Goal: Information Seeking & Learning: Learn about a topic

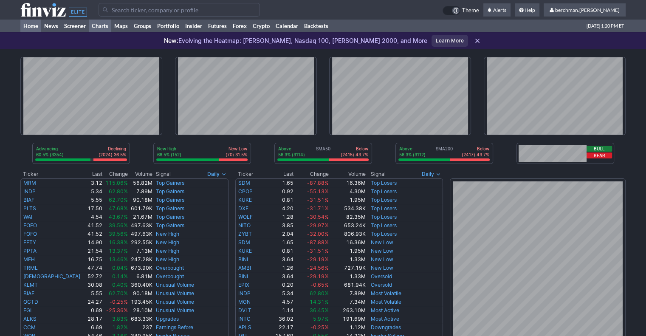
click at [91, 30] on link "Charts" at bounding box center [100, 26] width 22 height 13
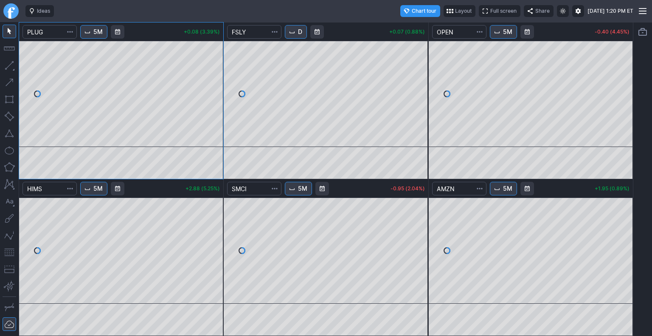
click at [14, 8] on link "Finviz.com" at bounding box center [10, 10] width 15 height 15
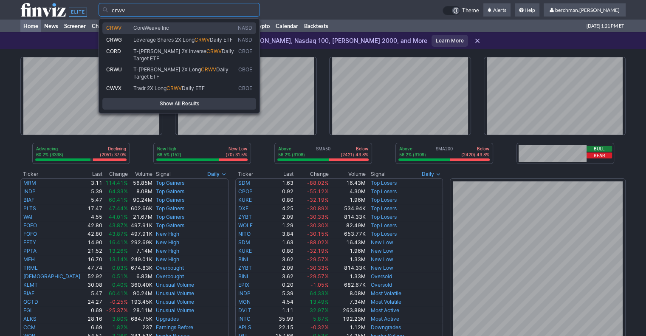
click at [183, 28] on span "CoreWeave Inc" at bounding box center [184, 28] width 104 height 7
type input "CRWV"
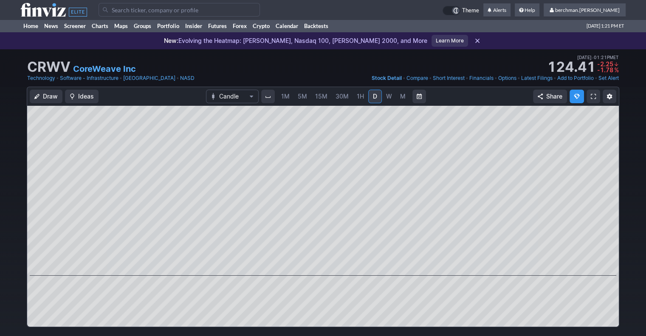
click at [303, 93] on span "5M" at bounding box center [302, 96] width 9 height 7
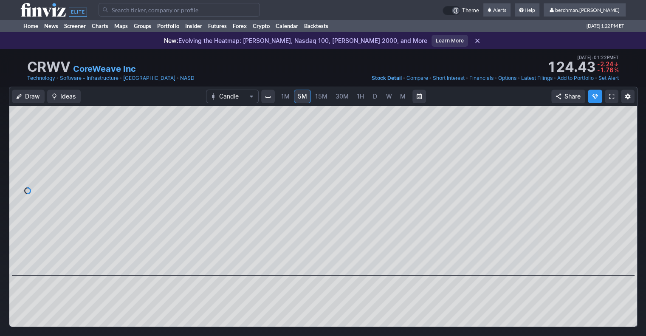
click at [370, 101] on link "D" at bounding box center [375, 97] width 14 height 14
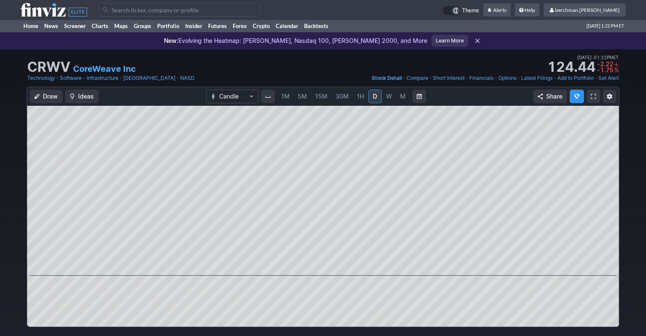
click at [372, 100] on span "D" at bounding box center [375, 96] width 6 height 8
click at [349, 68] on div "CRWV CoreWeave Inc Last Close Sep 26 • 01:21PM ET 124.39 Dollar change -2.27 Pe…" at bounding box center [322, 62] width 591 height 19
click at [222, 13] on input "Search" at bounding box center [178, 10] width 161 height 14
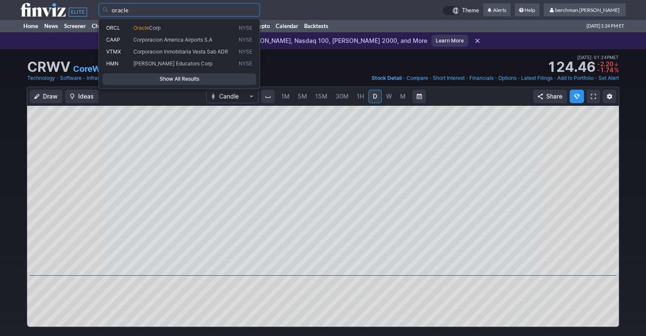
type input "oracle"
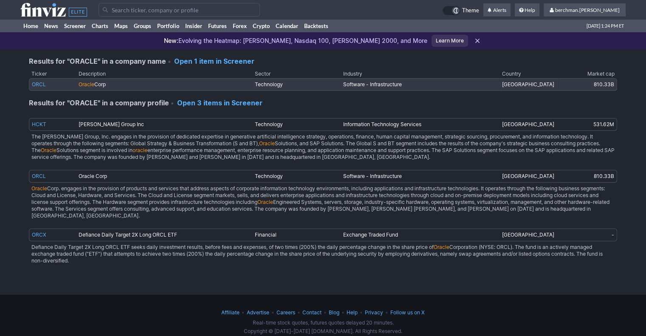
click at [38, 85] on link "ORCL" at bounding box center [39, 84] width 14 height 6
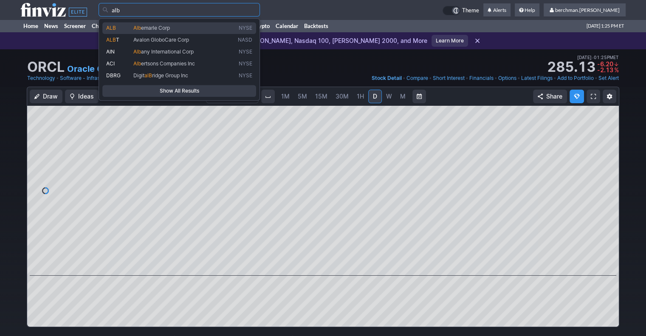
click at [148, 27] on span "emarle Corp" at bounding box center [155, 28] width 29 height 6
type input "ALB"
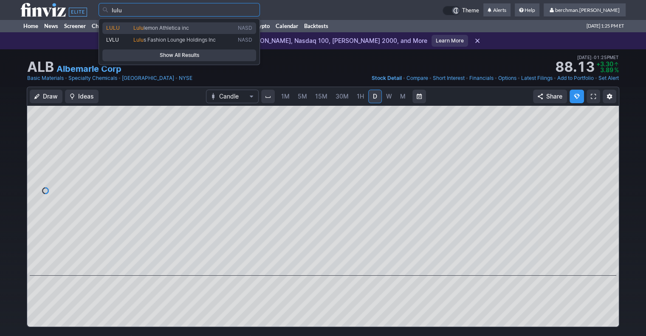
click at [159, 27] on span "lemon Athletica inc" at bounding box center [165, 28] width 45 height 6
type input "LULU"
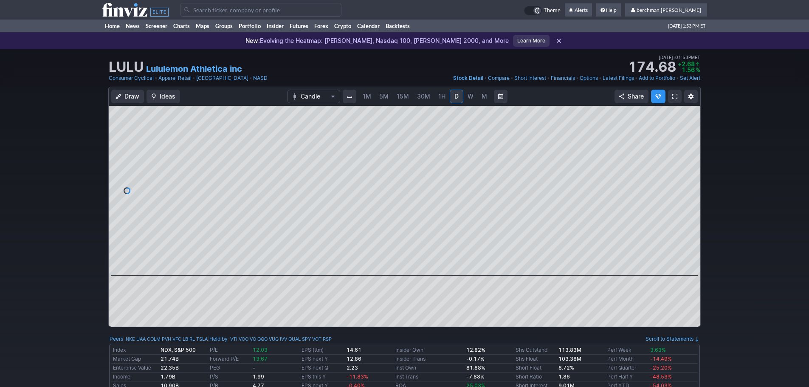
click at [381, 98] on span "5M" at bounding box center [383, 96] width 9 height 7
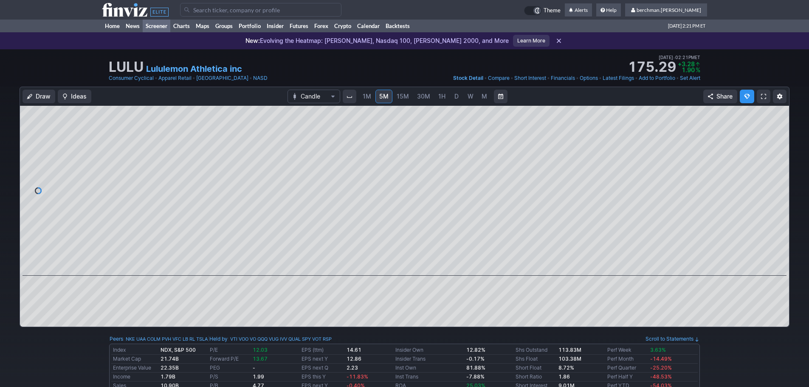
click at [164, 27] on link "Screener" at bounding box center [157, 26] width 28 height 13
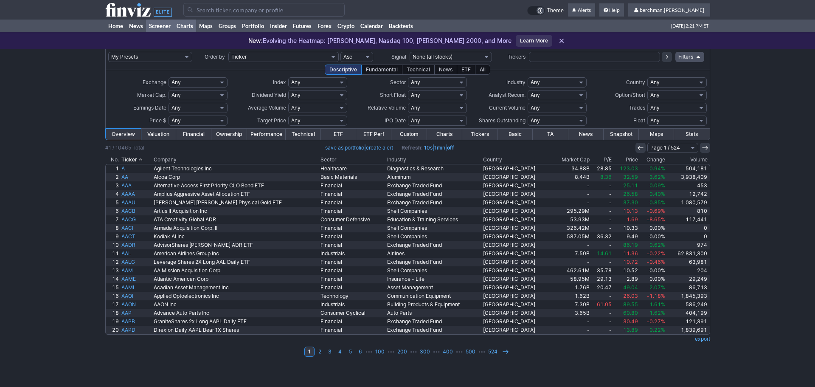
click at [190, 27] on link "Charts" at bounding box center [185, 26] width 22 height 13
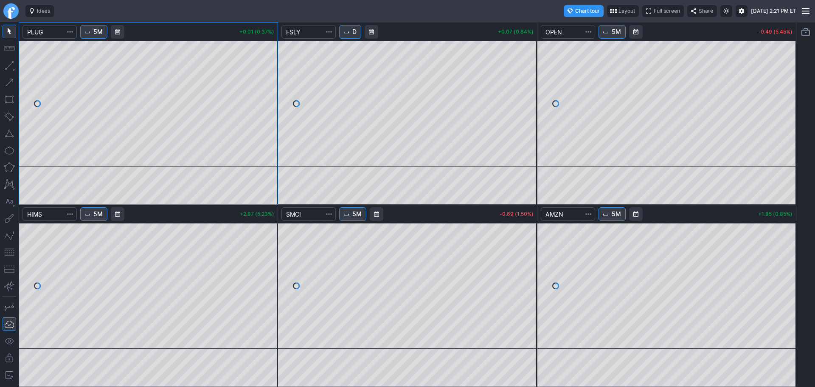
click at [13, 13] on link "Finviz.com" at bounding box center [10, 10] width 15 height 15
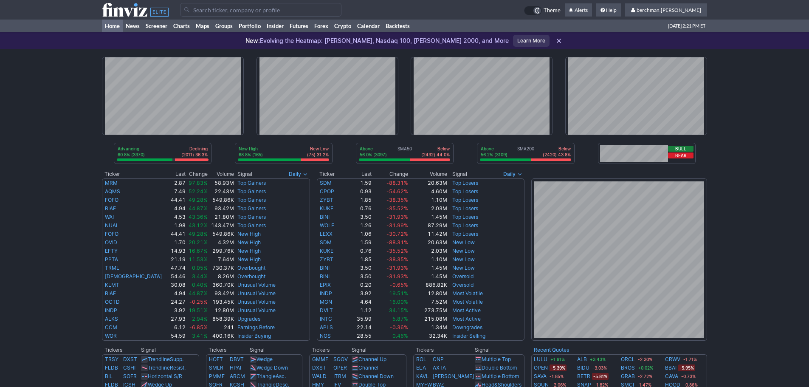
click at [207, 12] on input "Search" at bounding box center [260, 10] width 161 height 14
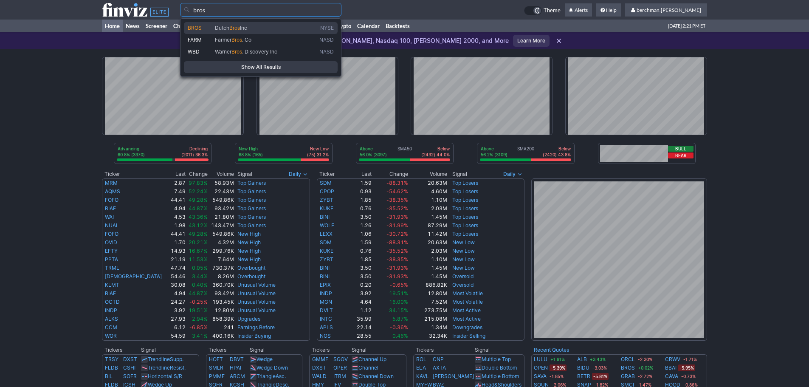
click at [219, 26] on span "Dutch" at bounding box center [222, 28] width 14 height 6
type input "BROS"
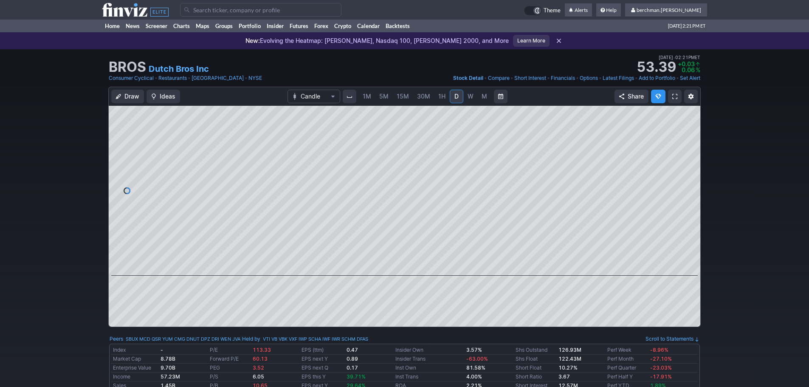
click at [198, 11] on input "Search" at bounding box center [260, 10] width 161 height 14
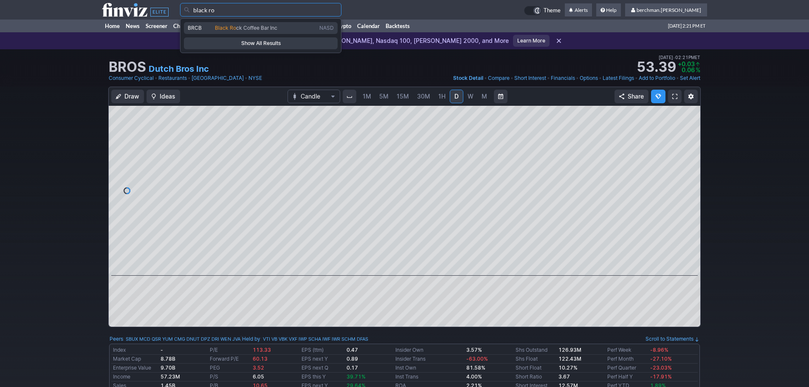
click at [228, 32] on link "BRCB Black Ro ck Coffee Bar Inc NASD" at bounding box center [261, 28] width 154 height 12
type input "BRCB"
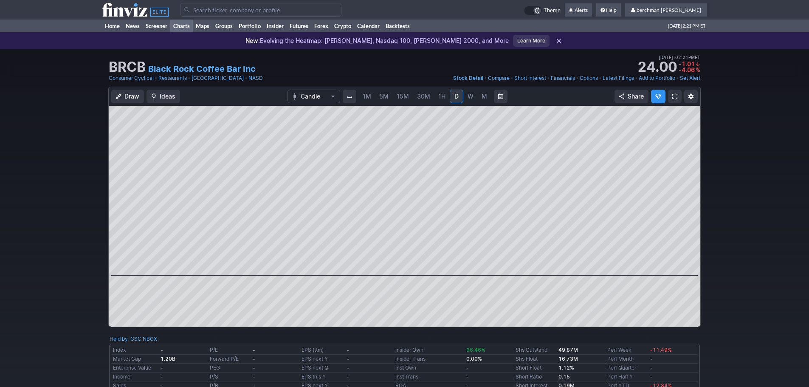
click at [181, 26] on link "Charts" at bounding box center [181, 26] width 22 height 13
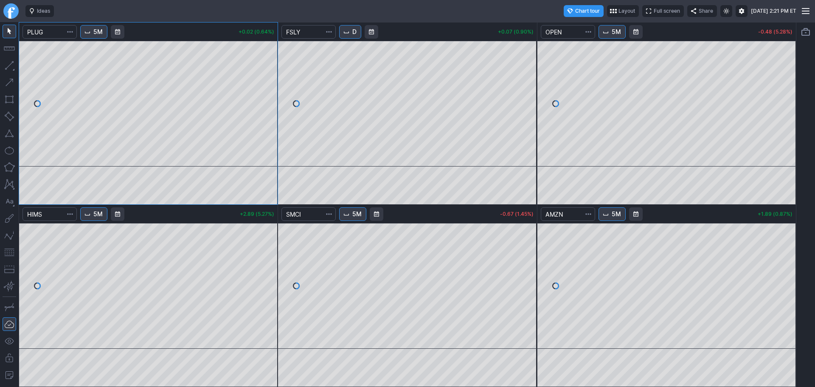
click at [17, 14] on link "Finviz.com" at bounding box center [10, 10] width 15 height 15
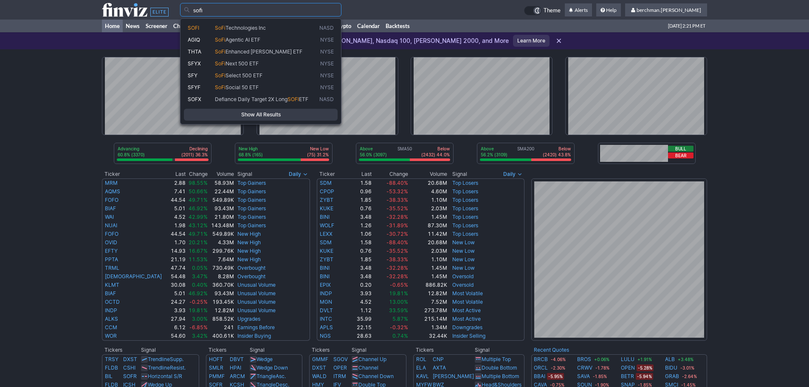
click at [222, 27] on span "SoFi" at bounding box center [220, 28] width 11 height 6
type input "SOFI"
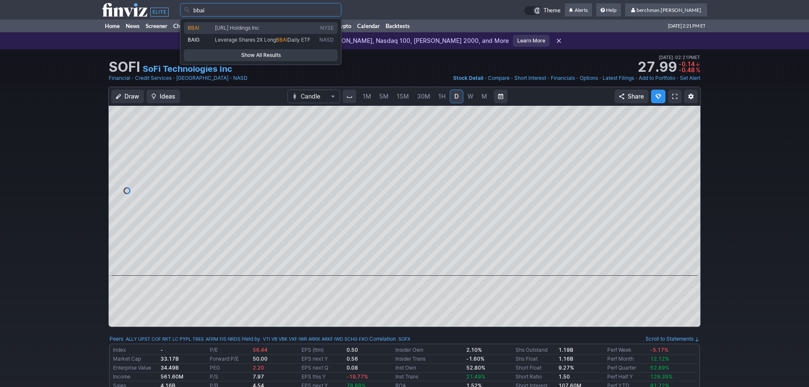
click at [223, 28] on span "[URL] Holdings Inc" at bounding box center [237, 28] width 44 height 6
type input "BBAI"
